Goal: Navigation & Orientation: Understand site structure

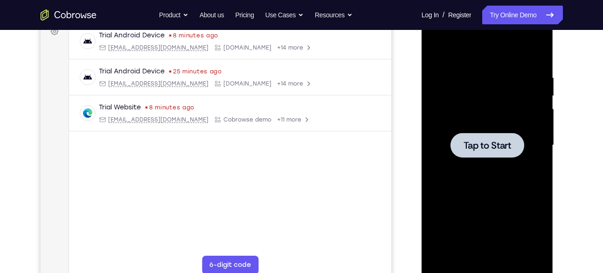
click at [492, 163] on div at bounding box center [488, 144] width 118 height 261
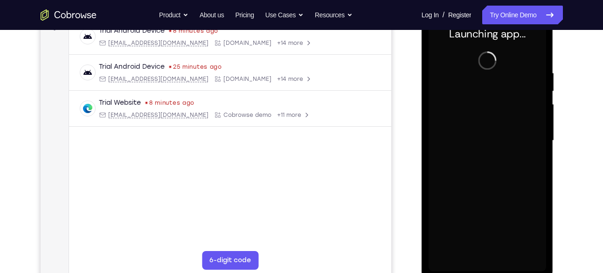
scroll to position [152, 0]
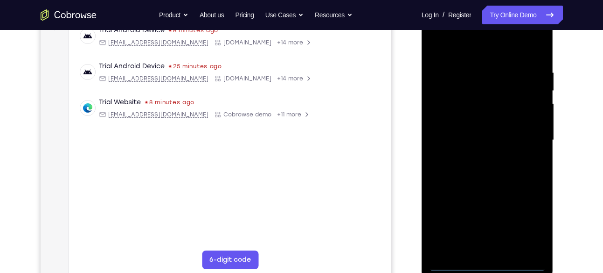
click at [484, 261] on div at bounding box center [488, 139] width 118 height 261
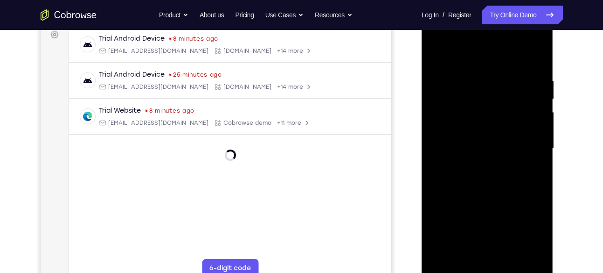
scroll to position [143, 0]
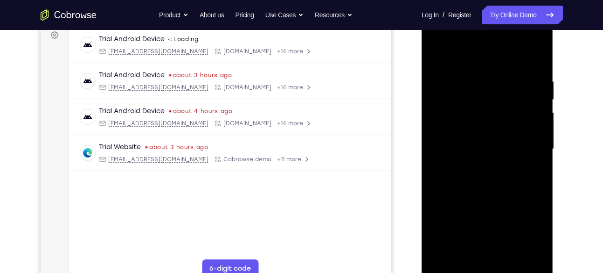
click at [532, 224] on div at bounding box center [488, 148] width 118 height 261
click at [441, 42] on div at bounding box center [488, 149] width 118 height 261
click at [524, 138] on div at bounding box center [488, 149] width 118 height 261
click at [478, 168] on div at bounding box center [488, 149] width 118 height 261
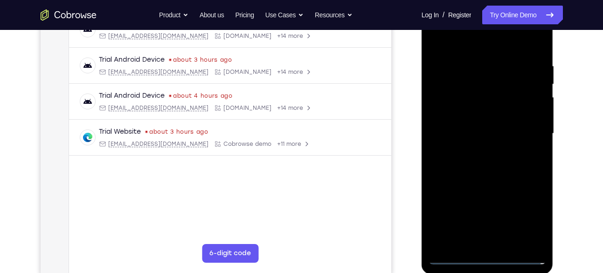
scroll to position [157, 0]
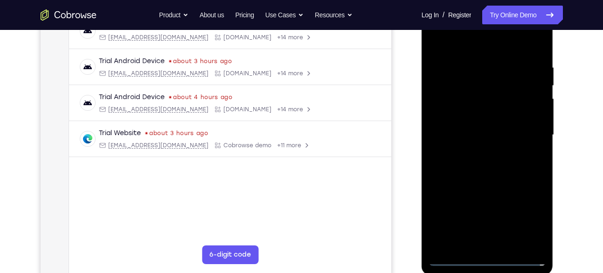
click at [476, 125] on div at bounding box center [488, 134] width 118 height 261
click at [476, 118] on div at bounding box center [488, 134] width 118 height 261
click at [477, 132] on div at bounding box center [488, 134] width 118 height 261
click at [484, 163] on div at bounding box center [488, 133] width 118 height 261
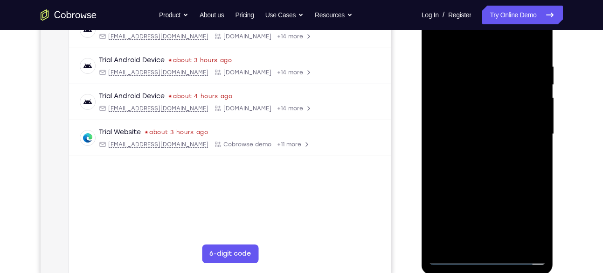
click at [484, 163] on div at bounding box center [488, 133] width 118 height 261
click at [489, 179] on div at bounding box center [488, 133] width 118 height 261
click at [538, 231] on div at bounding box center [488, 133] width 118 height 261
drag, startPoint x: 495, startPoint y: 210, endPoint x: 496, endPoint y: 198, distance: 12.2
click at [496, 198] on div at bounding box center [488, 133] width 118 height 261
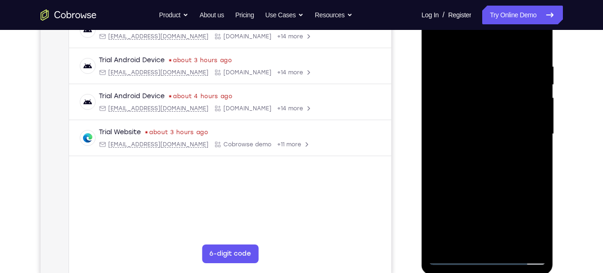
click at [538, 161] on div at bounding box center [488, 133] width 118 height 261
click at [540, 159] on div at bounding box center [488, 133] width 118 height 261
click at [523, 182] on div at bounding box center [488, 133] width 118 height 261
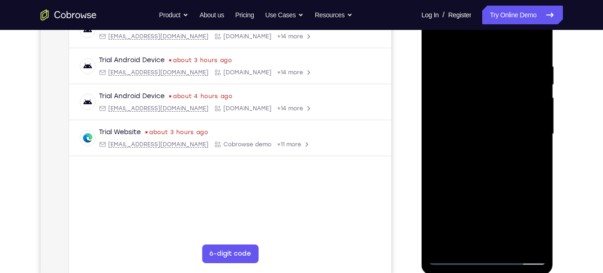
click at [539, 165] on div at bounding box center [488, 133] width 118 height 261
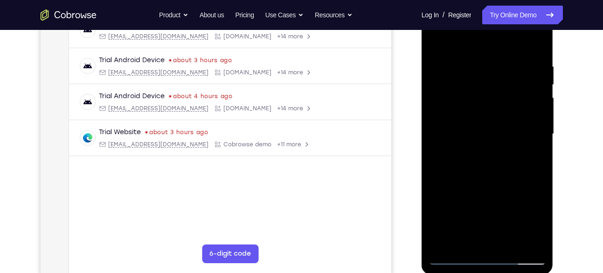
click at [539, 165] on div at bounding box center [488, 133] width 118 height 261
drag, startPoint x: 499, startPoint y: 97, endPoint x: 493, endPoint y: 147, distance: 50.3
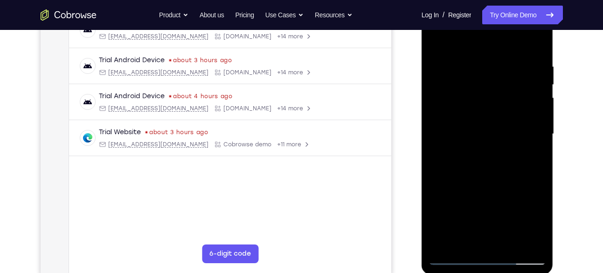
click at [493, 147] on div at bounding box center [488, 133] width 118 height 261
click at [476, 62] on div at bounding box center [488, 133] width 118 height 261
click at [540, 142] on div at bounding box center [488, 133] width 118 height 261
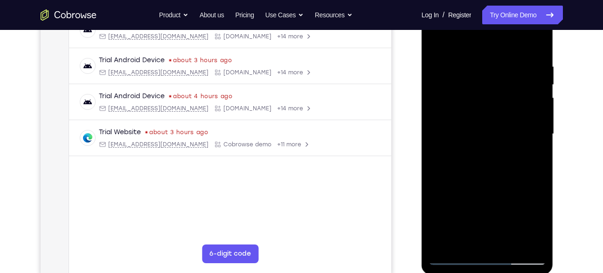
click at [540, 142] on div at bounding box center [488, 133] width 118 height 261
drag, startPoint x: 540, startPoint y: 145, endPoint x: 450, endPoint y: 148, distance: 89.7
click at [450, 148] on div at bounding box center [488, 133] width 118 height 261
click at [540, 150] on div at bounding box center [488, 133] width 118 height 261
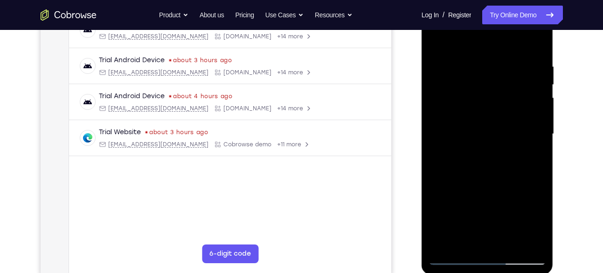
click at [540, 150] on div at bounding box center [488, 133] width 118 height 261
drag, startPoint x: 538, startPoint y: 142, endPoint x: 532, endPoint y: 142, distance: 6.1
click at [532, 142] on div at bounding box center [488, 133] width 118 height 261
click at [536, 145] on div at bounding box center [488, 133] width 118 height 261
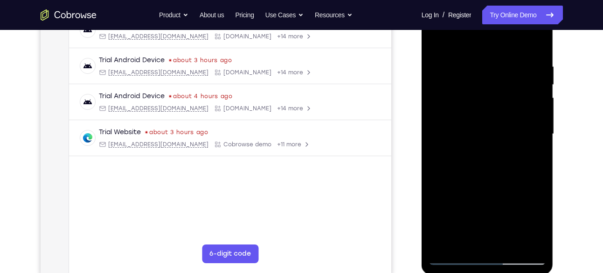
click at [536, 145] on div at bounding box center [488, 133] width 118 height 261
click at [536, 45] on div at bounding box center [488, 133] width 118 height 261
drag, startPoint x: 479, startPoint y: 213, endPoint x: 483, endPoint y: 63, distance: 149.8
click at [483, 63] on div at bounding box center [488, 133] width 118 height 261
drag, startPoint x: 492, startPoint y: 217, endPoint x: 501, endPoint y: 28, distance: 188.3
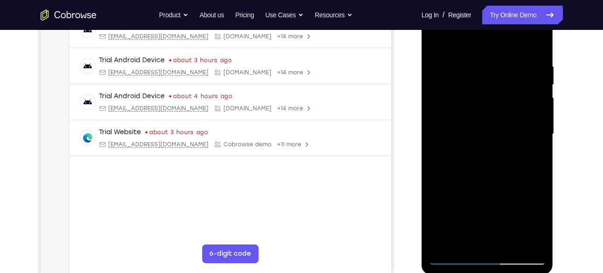
click at [501, 28] on div at bounding box center [488, 133] width 118 height 261
drag, startPoint x: 495, startPoint y: 160, endPoint x: 497, endPoint y: 67, distance: 92.9
click at [497, 67] on div at bounding box center [488, 133] width 118 height 261
drag, startPoint x: 491, startPoint y: 186, endPoint x: 490, endPoint y: 49, distance: 136.3
click at [490, 49] on div at bounding box center [488, 133] width 118 height 261
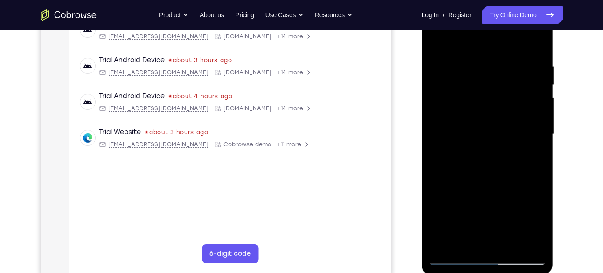
drag, startPoint x: 502, startPoint y: 85, endPoint x: 499, endPoint y: 177, distance: 92.4
click at [499, 177] on div at bounding box center [488, 133] width 118 height 261
click at [442, 243] on div at bounding box center [488, 133] width 118 height 261
drag, startPoint x: 495, startPoint y: 81, endPoint x: 489, endPoint y: 202, distance: 121.5
click at [489, 202] on div at bounding box center [488, 133] width 118 height 261
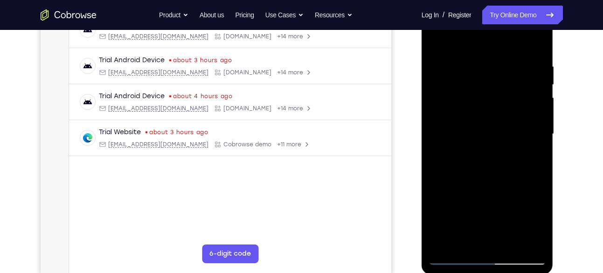
drag, startPoint x: 469, startPoint y: 89, endPoint x: 476, endPoint y: 268, distance: 178.8
click at [476, 268] on div at bounding box center [488, 135] width 132 height 278
click at [412, 117] on div "Your Support Agent Your Customer Web iOS Android" at bounding box center [302, 103] width 523 height 345
drag, startPoint x: 497, startPoint y: 169, endPoint x: 497, endPoint y: 141, distance: 28.0
click at [497, 141] on div at bounding box center [488, 133] width 118 height 261
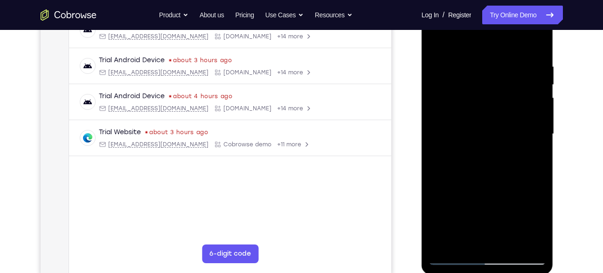
click at [561, 143] on div at bounding box center [488, 132] width 149 height 287
click at [436, 226] on div at bounding box center [488, 133] width 118 height 261
drag, startPoint x: 489, startPoint y: 219, endPoint x: 487, endPoint y: 57, distance: 162.4
click at [487, 57] on div at bounding box center [488, 133] width 118 height 261
drag, startPoint x: 481, startPoint y: 191, endPoint x: 487, endPoint y: 7, distance: 184.9
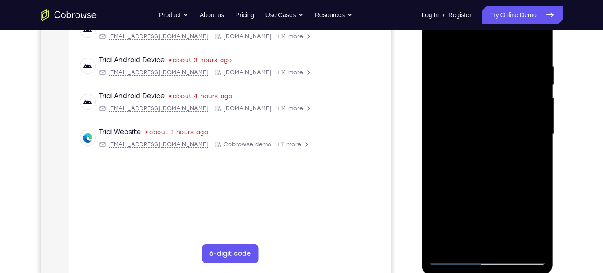
click at [487, 7] on div at bounding box center [488, 133] width 118 height 261
drag, startPoint x: 483, startPoint y: 155, endPoint x: 487, endPoint y: 273, distance: 117.6
click at [487, 272] on div at bounding box center [488, 135] width 132 height 278
drag, startPoint x: 474, startPoint y: 175, endPoint x: 488, endPoint y: 48, distance: 127.3
click at [488, 48] on div at bounding box center [488, 133] width 118 height 261
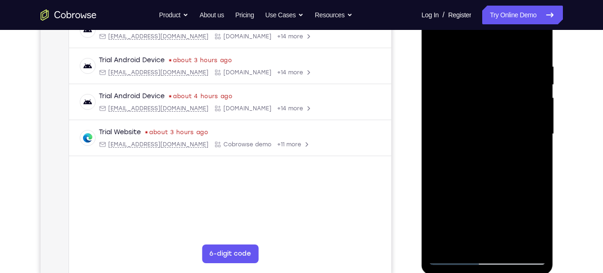
drag, startPoint x: 493, startPoint y: 219, endPoint x: 496, endPoint y: 91, distance: 127.9
click at [496, 91] on div at bounding box center [488, 133] width 118 height 261
drag, startPoint x: 492, startPoint y: 214, endPoint x: 499, endPoint y: 99, distance: 114.5
click at [499, 99] on div at bounding box center [488, 133] width 118 height 261
drag, startPoint x: 495, startPoint y: 199, endPoint x: 497, endPoint y: 170, distance: 29.5
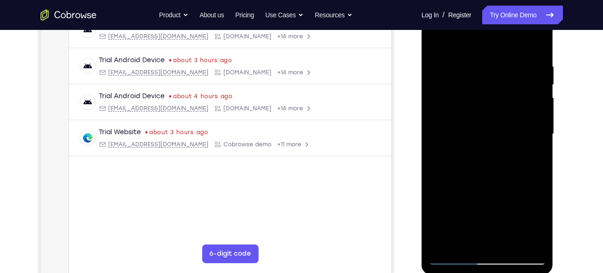
click at [497, 170] on div at bounding box center [488, 133] width 118 height 261
drag, startPoint x: 504, startPoint y: 207, endPoint x: 498, endPoint y: 55, distance: 151.8
click at [498, 55] on div at bounding box center [488, 133] width 118 height 261
click at [538, 155] on div at bounding box center [488, 133] width 118 height 261
drag, startPoint x: 523, startPoint y: 173, endPoint x: 523, endPoint y: 162, distance: 11.2
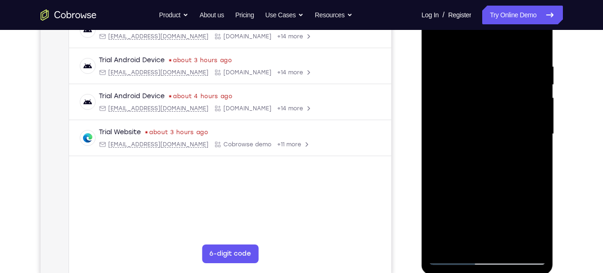
click at [523, 162] on div at bounding box center [488, 133] width 118 height 261
click at [537, 147] on div at bounding box center [488, 133] width 118 height 261
drag, startPoint x: 502, startPoint y: 196, endPoint x: 503, endPoint y: 70, distance: 126.5
click at [503, 70] on div at bounding box center [488, 133] width 118 height 261
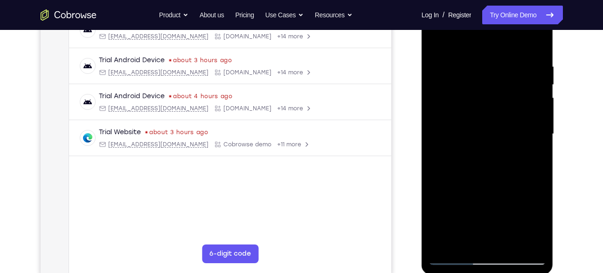
click at [446, 245] on div at bounding box center [488, 133] width 118 height 261
drag, startPoint x: 480, startPoint y: 78, endPoint x: 479, endPoint y: 168, distance: 90.5
click at [479, 168] on div at bounding box center [488, 133] width 118 height 261
drag, startPoint x: 486, startPoint y: 88, endPoint x: 479, endPoint y: 181, distance: 93.6
click at [479, 181] on div at bounding box center [488, 133] width 118 height 261
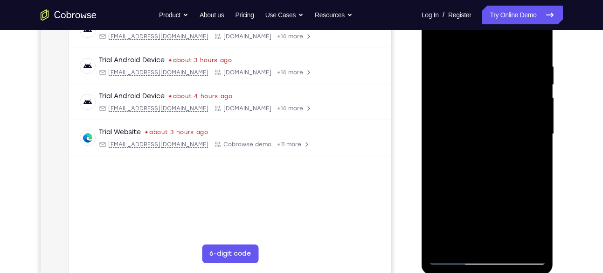
drag, startPoint x: 490, startPoint y: 91, endPoint x: 504, endPoint y: 195, distance: 104.5
click at [504, 195] on div at bounding box center [488, 133] width 118 height 261
click at [534, 245] on div at bounding box center [488, 133] width 118 height 261
click at [443, 245] on div at bounding box center [488, 133] width 118 height 261
drag, startPoint x: 496, startPoint y: 187, endPoint x: 498, endPoint y: 145, distance: 42.1
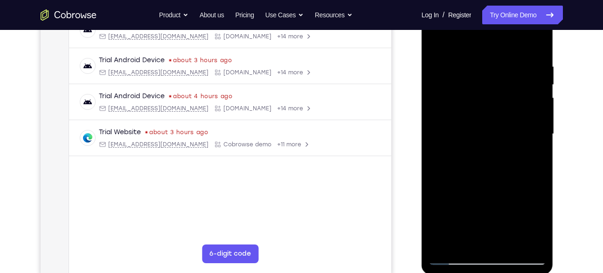
click at [498, 145] on div at bounding box center [488, 133] width 118 height 261
click at [478, 119] on div at bounding box center [488, 133] width 118 height 261
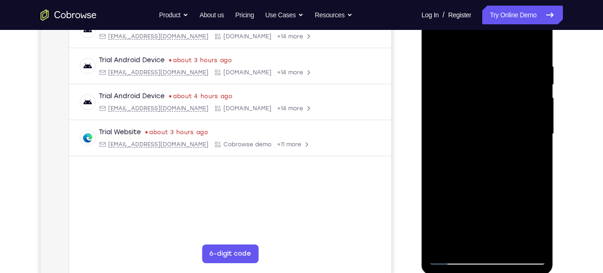
click at [478, 119] on div at bounding box center [488, 133] width 118 height 261
click at [532, 242] on div at bounding box center [488, 133] width 118 height 261
drag, startPoint x: 473, startPoint y: 56, endPoint x: 470, endPoint y: 176, distance: 120.0
click at [470, 176] on div at bounding box center [488, 133] width 118 height 261
